Goal: Information Seeking & Learning: Learn about a topic

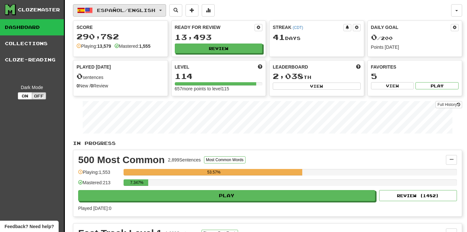
click at [132, 12] on span "Español / English" at bounding box center [126, 10] width 58 height 6
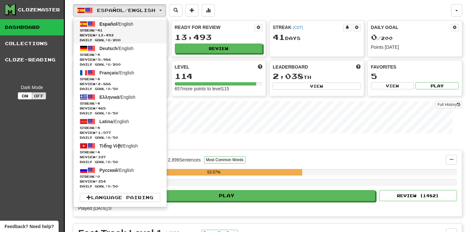
click at [122, 30] on span "Streak: 41" at bounding box center [120, 30] width 80 height 5
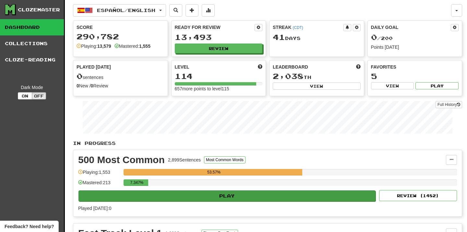
click at [146, 194] on button "Play" at bounding box center [226, 195] width 297 height 11
select select "**"
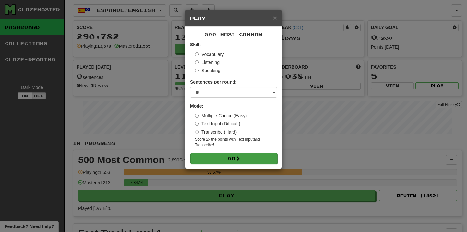
click at [211, 156] on button "Go" at bounding box center [233, 158] width 87 height 11
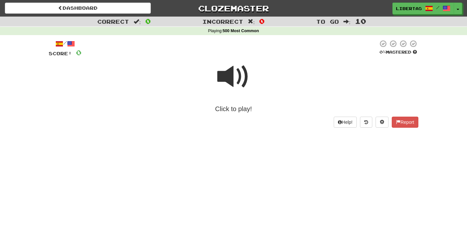
click at [227, 79] on span at bounding box center [233, 76] width 32 height 32
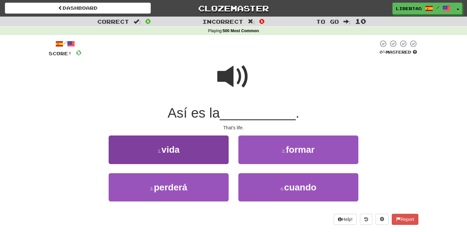
click at [207, 145] on button "1 . vida" at bounding box center [169, 149] width 120 height 28
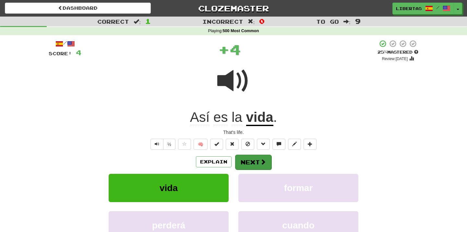
click at [243, 160] on button "Next" at bounding box center [253, 161] width 36 height 15
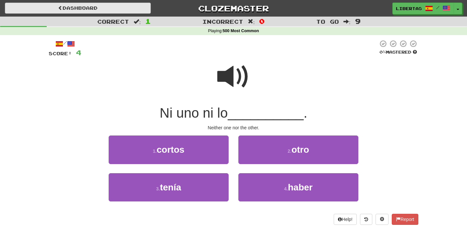
click at [109, 6] on link "Dashboard" at bounding box center [78, 8] width 146 height 11
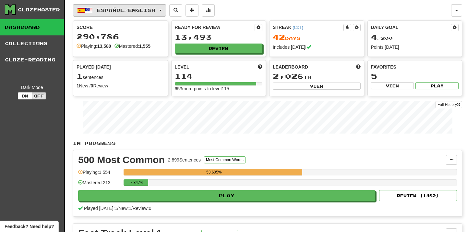
click at [120, 8] on span "Español / English" at bounding box center [126, 10] width 58 height 6
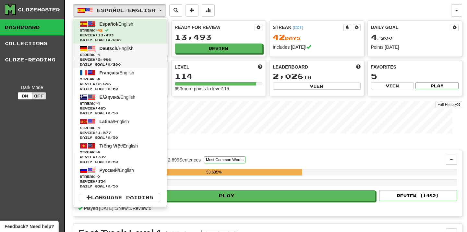
click at [122, 50] on span "Deutsch / English" at bounding box center [117, 48] width 34 height 5
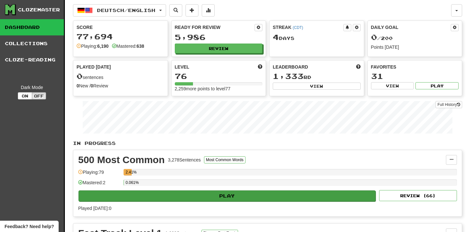
click at [166, 196] on button "Play" at bounding box center [226, 195] width 297 height 11
select select "**"
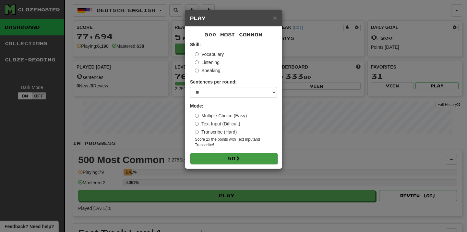
click at [204, 158] on button "Go" at bounding box center [233, 158] width 87 height 11
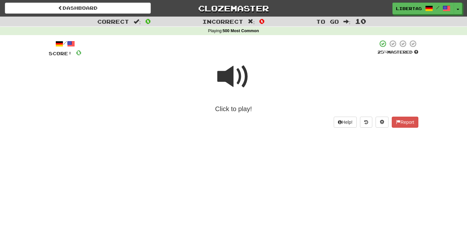
click at [227, 77] on span at bounding box center [233, 76] width 32 height 32
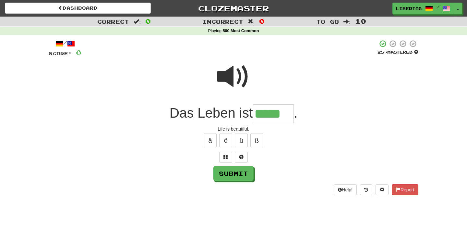
type input "*****"
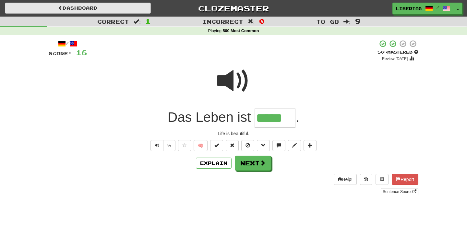
click at [125, 12] on link "Dashboard" at bounding box center [78, 8] width 146 height 11
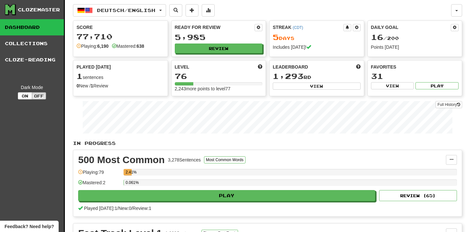
click at [125, 12] on span "Deutsch / English" at bounding box center [126, 10] width 58 height 6
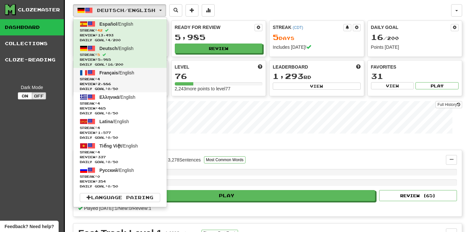
click at [121, 76] on link "Français / English Streak: 4 Review: 2,886 Daily Goal: 0 / 50" at bounding box center [119, 80] width 93 height 24
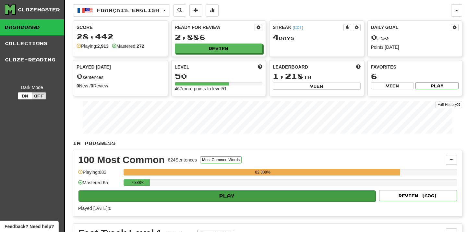
click at [193, 193] on button "Play" at bounding box center [226, 195] width 297 height 11
select select "**"
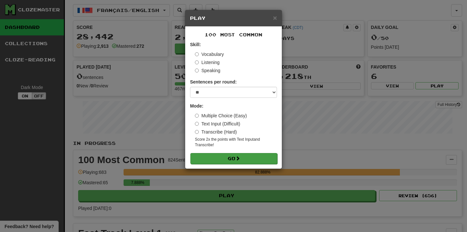
click at [211, 155] on button "Go" at bounding box center [233, 158] width 87 height 11
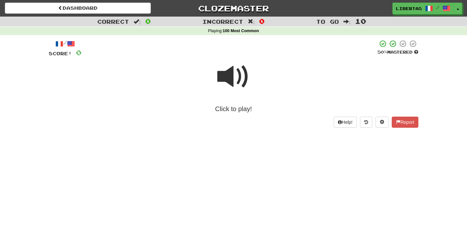
click at [230, 79] on span at bounding box center [233, 76] width 32 height 32
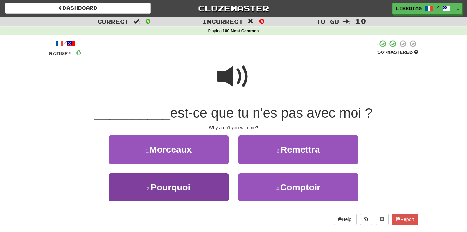
click at [197, 181] on button "3 . Pourquoi" at bounding box center [169, 187] width 120 height 28
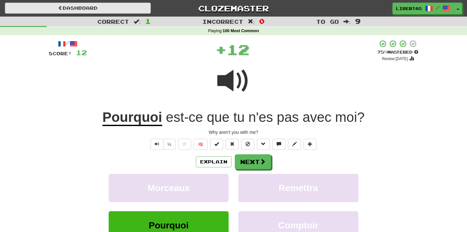
click at [114, 8] on link "Dashboard" at bounding box center [78, 8] width 146 height 11
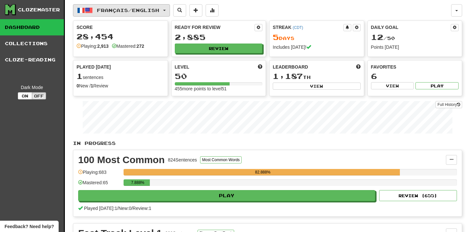
click at [132, 8] on span "Français / English" at bounding box center [128, 10] width 62 height 6
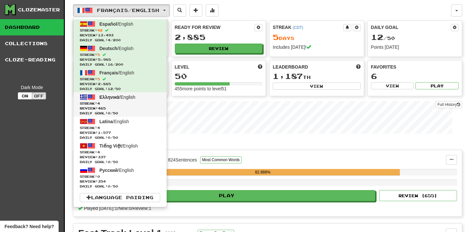
click at [131, 101] on span "Streak: 4" at bounding box center [120, 103] width 80 height 5
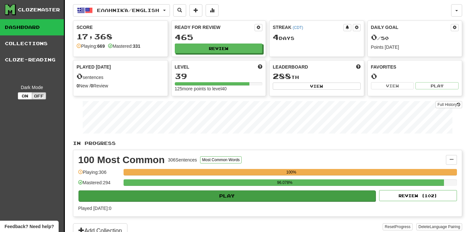
click at [176, 196] on button "Play" at bounding box center [226, 195] width 297 height 11
select select "**"
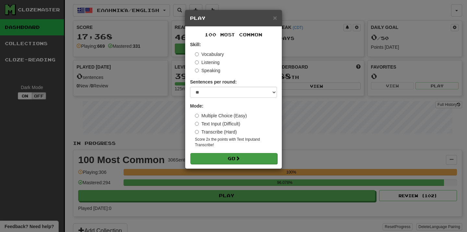
click at [209, 159] on button "Go" at bounding box center [233, 158] width 87 height 11
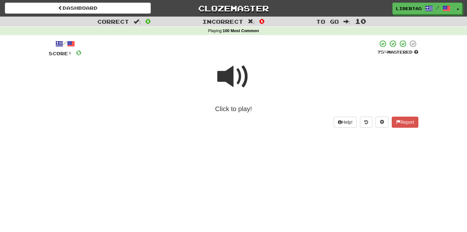
click at [227, 77] on span at bounding box center [233, 76] width 32 height 32
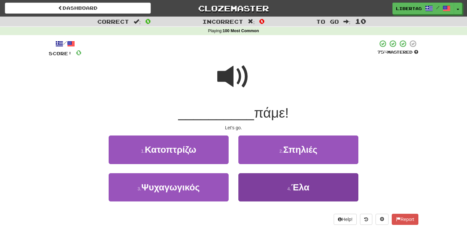
click at [259, 178] on button "4 . Έλα" at bounding box center [298, 187] width 120 height 28
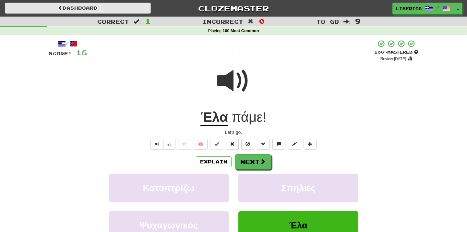
click at [106, 11] on link "Dashboard" at bounding box center [78, 8] width 146 height 11
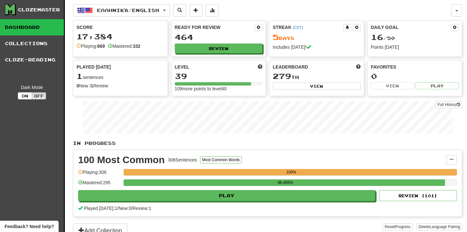
click at [106, 11] on span "Ελληνικά / English" at bounding box center [128, 10] width 62 height 6
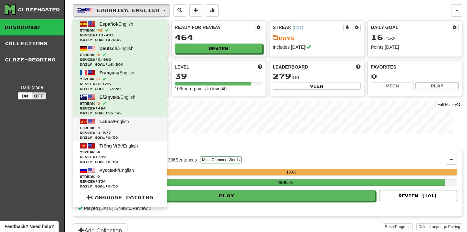
click at [120, 127] on span "Streak: 4" at bounding box center [120, 127] width 80 height 5
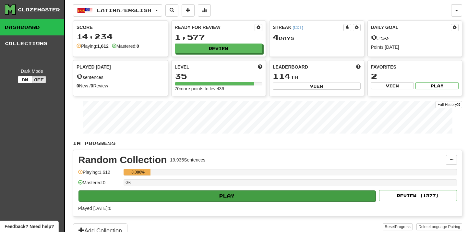
click at [169, 195] on button "Play" at bounding box center [226, 195] width 297 height 11
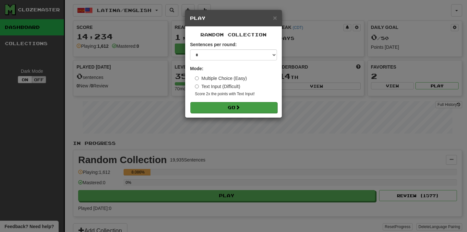
click at [202, 112] on button "Go" at bounding box center [233, 107] width 87 height 11
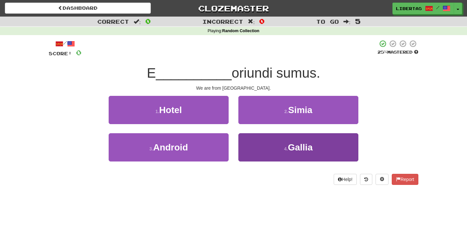
click at [266, 145] on button "4 . Gallia" at bounding box center [298, 147] width 120 height 28
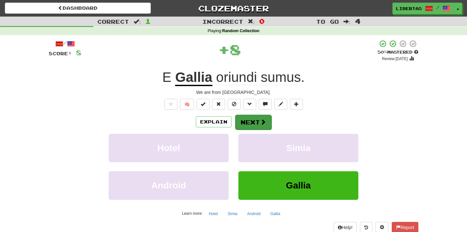
click at [247, 122] on button "Next" at bounding box center [253, 121] width 36 height 15
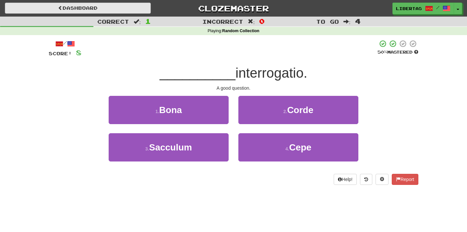
click at [101, 6] on link "Dashboard" at bounding box center [78, 8] width 146 height 11
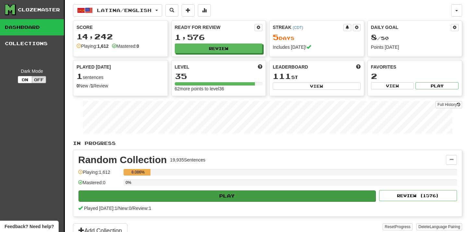
click at [146, 195] on button "Play" at bounding box center [226, 195] width 297 height 11
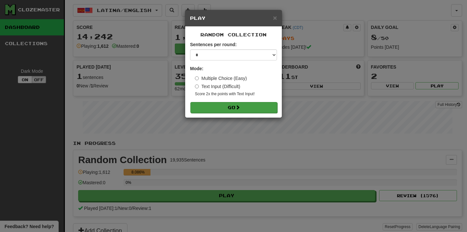
click at [207, 107] on button "Go" at bounding box center [233, 107] width 87 height 11
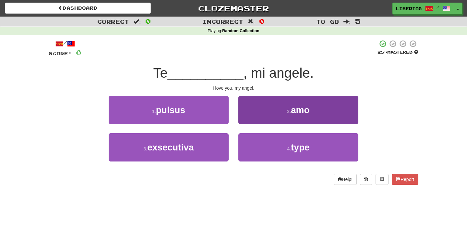
click at [278, 110] on button "2 . amo" at bounding box center [298, 110] width 120 height 28
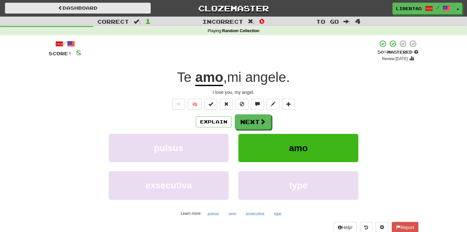
click at [106, 7] on link "Dashboard" at bounding box center [78, 8] width 146 height 11
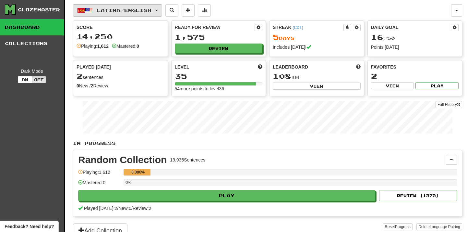
click at [121, 10] on span "Latina / English" at bounding box center [124, 10] width 54 height 6
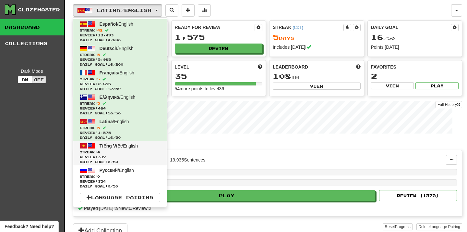
click at [135, 150] on span "Streak: 4" at bounding box center [120, 152] width 80 height 5
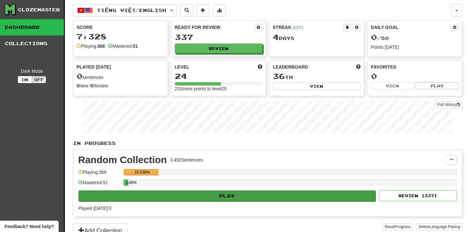
click at [160, 199] on button "Play" at bounding box center [226, 195] width 297 height 11
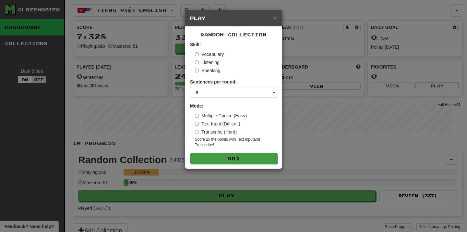
click at [204, 157] on button "Go" at bounding box center [233, 158] width 87 height 11
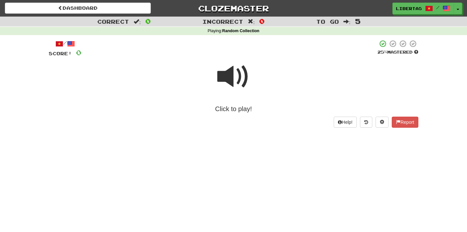
click at [230, 75] on span at bounding box center [233, 76] width 32 height 32
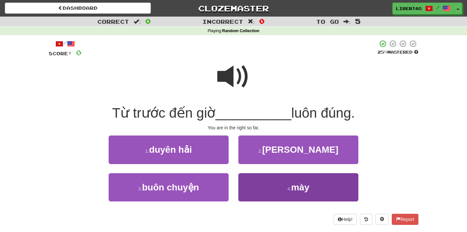
click at [255, 186] on button "4 . mày" at bounding box center [298, 187] width 120 height 28
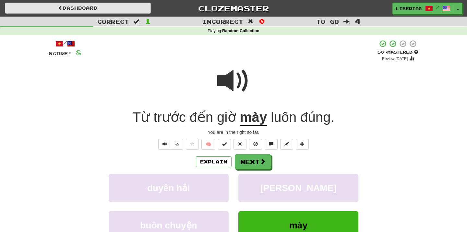
click at [113, 12] on link "Dashboard" at bounding box center [78, 8] width 146 height 11
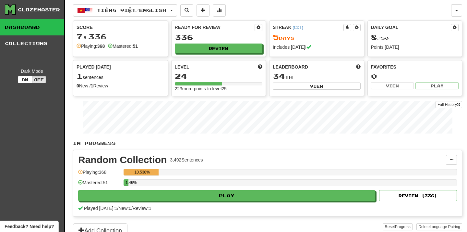
click at [113, 12] on span "Tiếng Việt / English" at bounding box center [131, 10] width 69 height 6
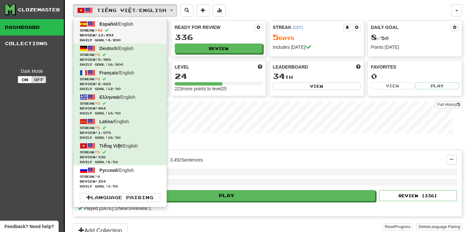
click at [127, 31] on span "Streak: 42" at bounding box center [120, 30] width 80 height 5
